Goal: Task Accomplishment & Management: Manage account settings

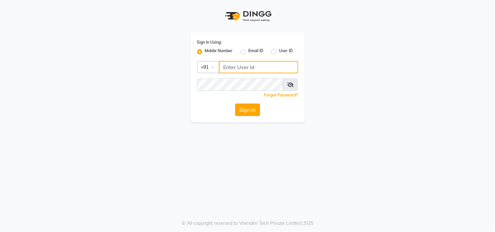
type input "9711156767"
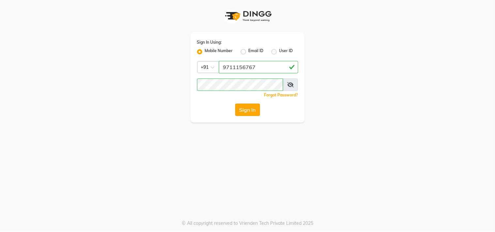
click at [244, 112] on button "Sign In" at bounding box center [247, 110] width 25 height 12
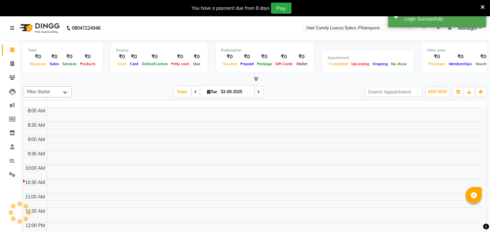
select select "en"
